Goal: Task Accomplishment & Management: Complete application form

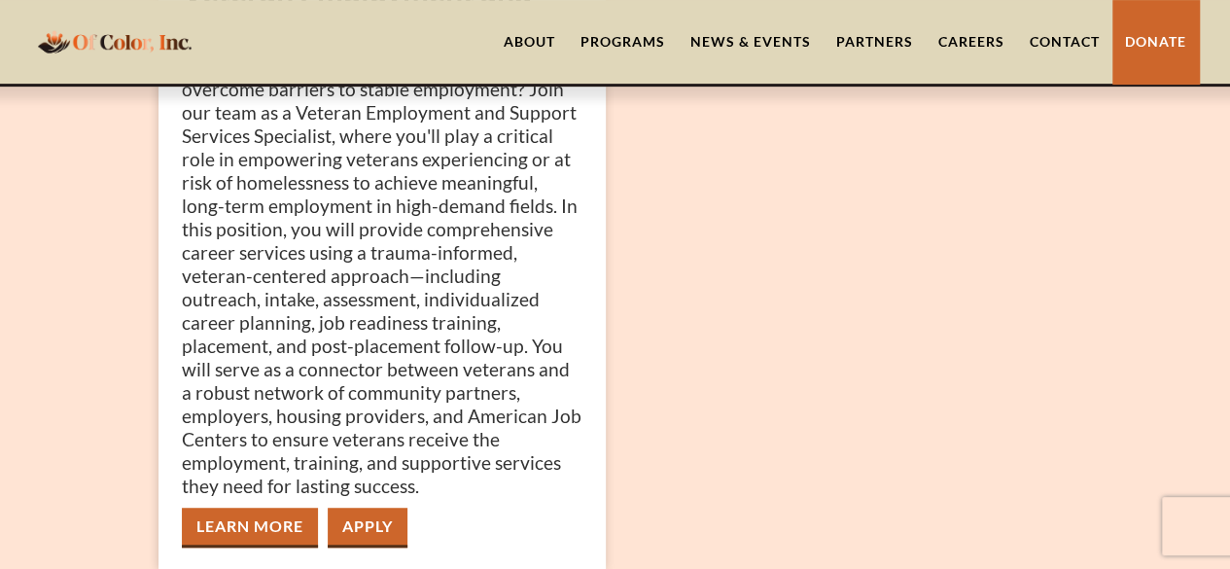
scroll to position [486, 0]
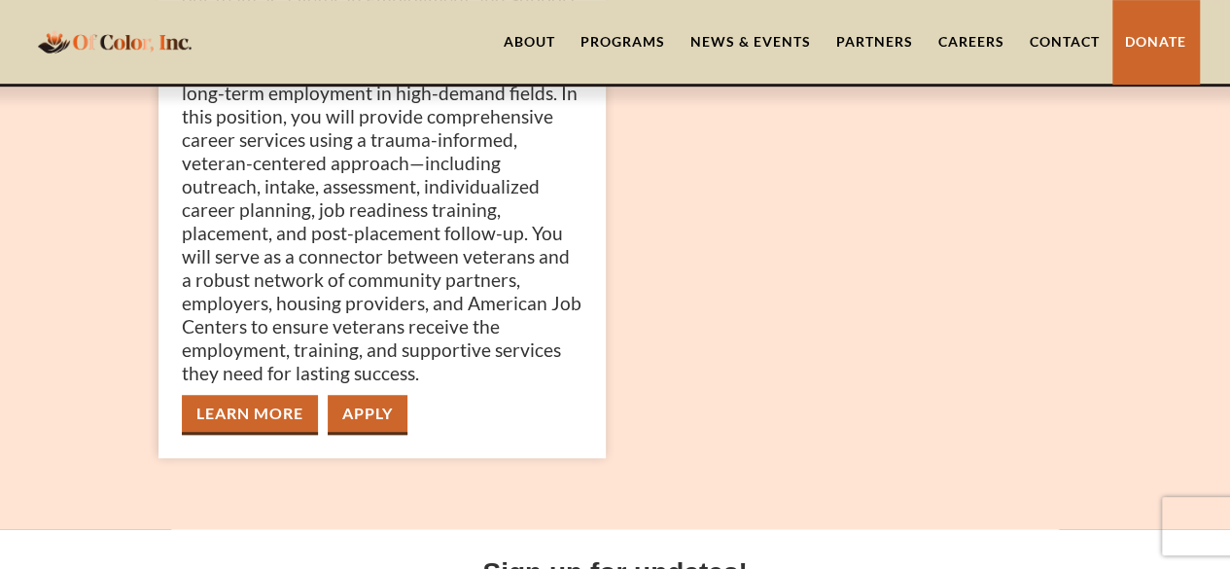
click at [369, 416] on link "Apply" at bounding box center [368, 415] width 80 height 40
click at [118, 42] on img "home" at bounding box center [114, 41] width 165 height 38
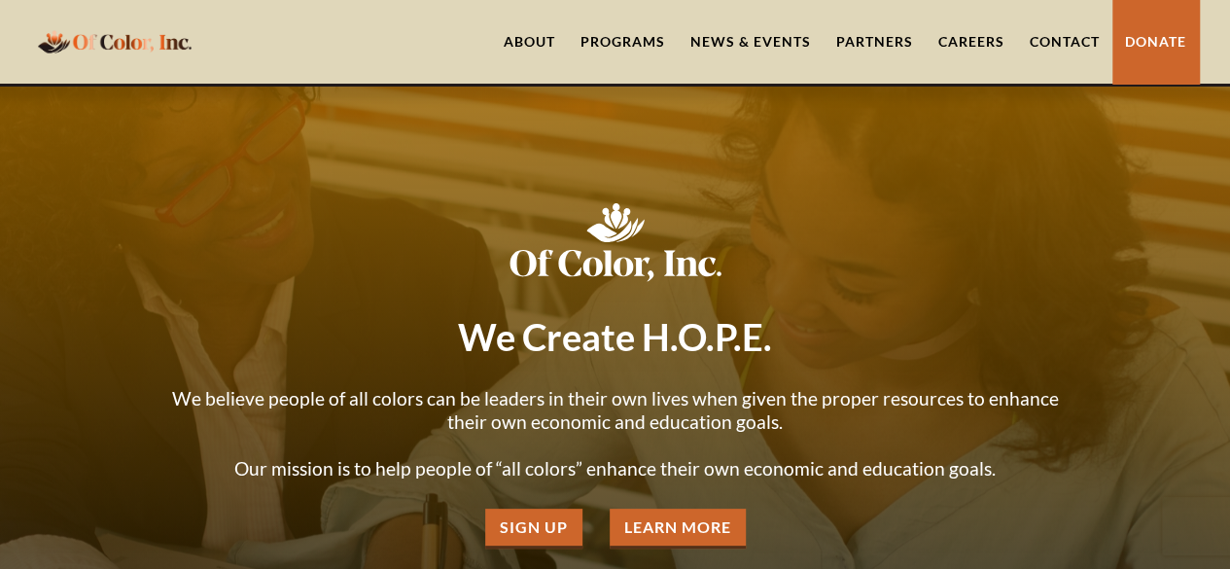
click at [249, 187] on div at bounding box center [615, 371] width 1230 height 569
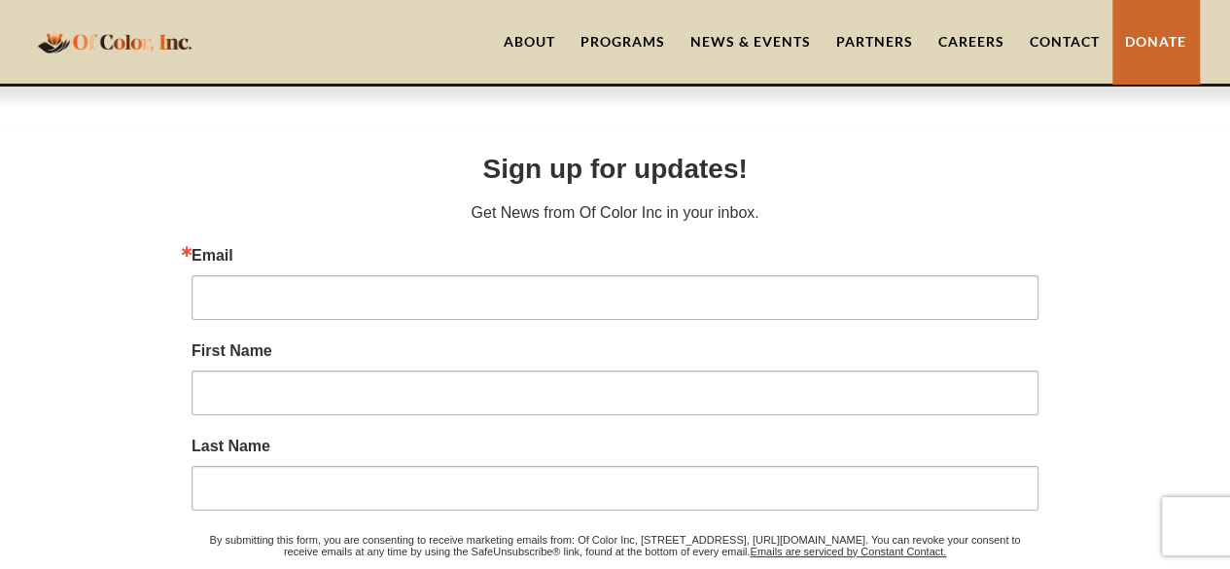
scroll to position [7207, 0]
